Goal: Information Seeking & Learning: Learn about a topic

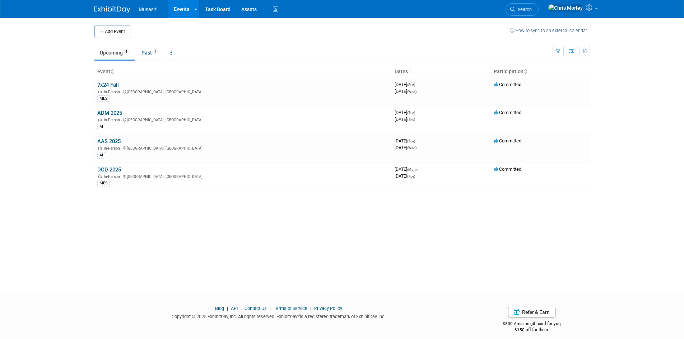
drag, startPoint x: 503, startPoint y: 240, endPoint x: 245, endPoint y: 241, distance: 258.1
click at [495, 239] on div "Add Event How to sync to an external calendar... New Event Duplicate Event Warn…" at bounding box center [342, 150] width 506 height 264
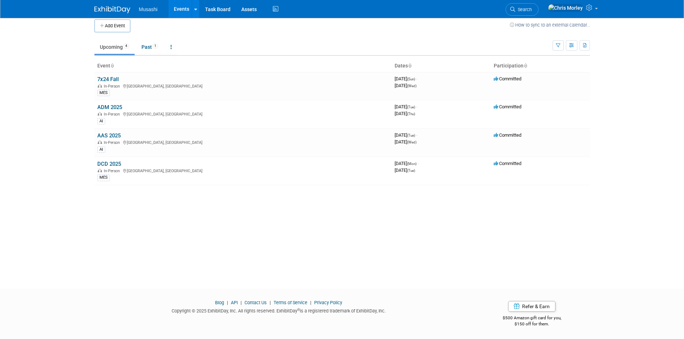
click at [578, 253] on div "Add Event How to sync to an external calendar... New Event Duplicate Event Warn…" at bounding box center [342, 144] width 506 height 264
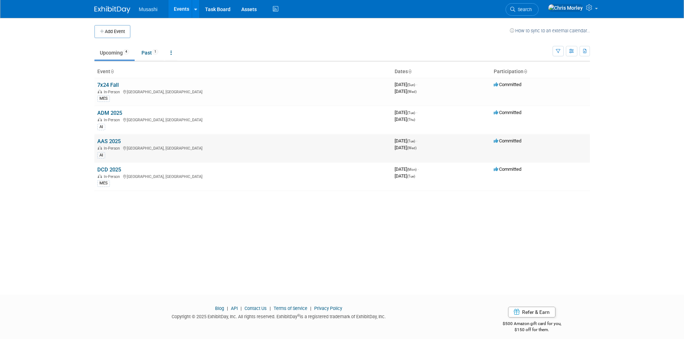
click at [112, 145] on td "AAS 2025 In-Person [GEOGRAPHIC_DATA], [GEOGRAPHIC_DATA] AI" at bounding box center [242, 148] width 297 height 28
drag, startPoint x: 110, startPoint y: 143, endPoint x: 116, endPoint y: 143, distance: 5.7
click at [110, 143] on link "AAS 2025" at bounding box center [108, 141] width 23 height 6
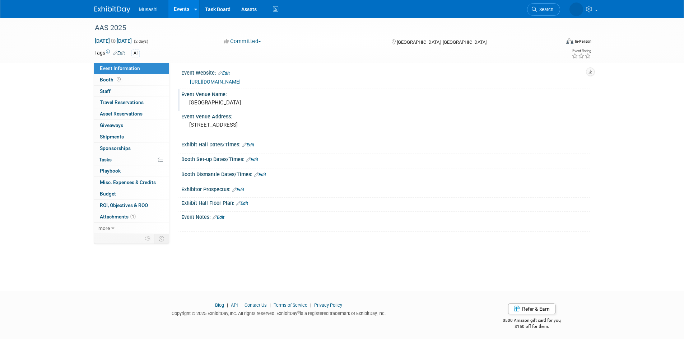
scroll to position [6, 0]
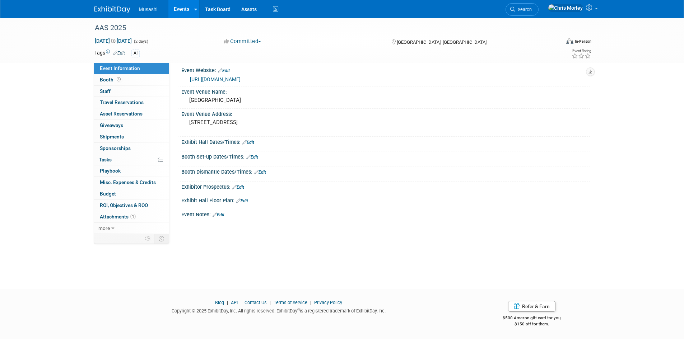
click at [584, 150] on div "Exhibit Hall Dates/Times: Edit Save Changes Cancel" at bounding box center [384, 144] width 412 height 15
